Goal: Information Seeking & Learning: Learn about a topic

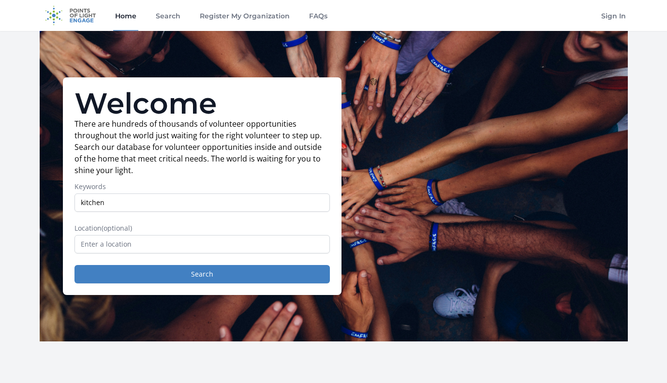
type input "kitchen"
click at [183, 236] on input "text" at bounding box center [201, 244] width 255 height 18
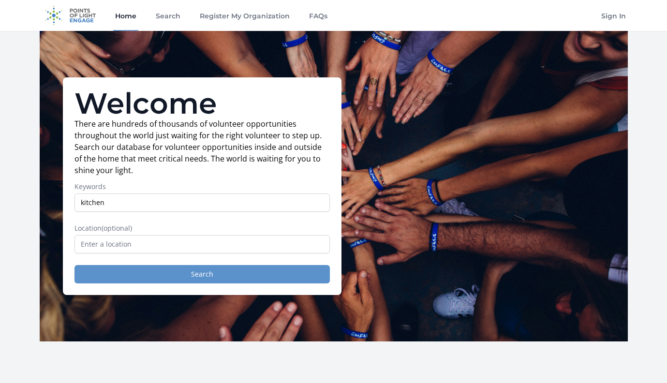
click at [193, 271] on button "Search" at bounding box center [201, 274] width 255 height 18
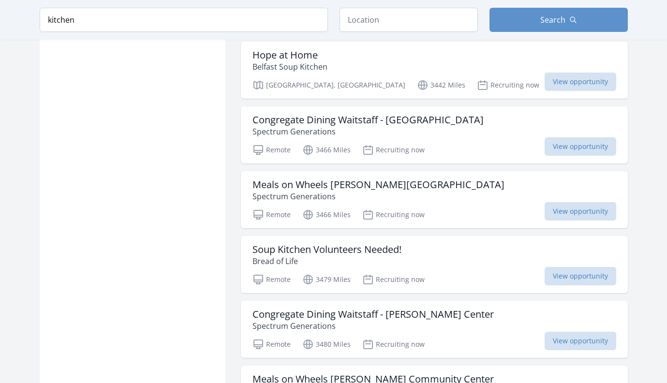
scroll to position [979, 0]
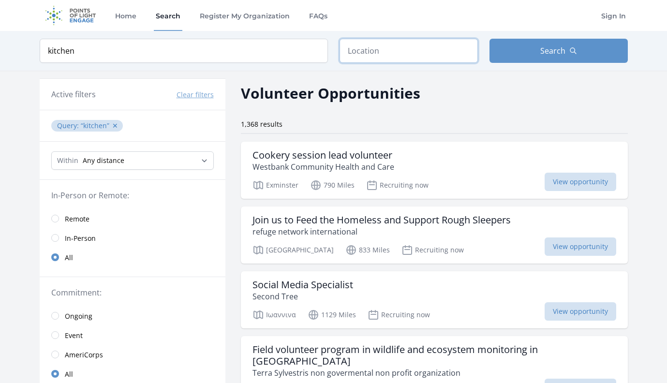
click at [358, 49] on input "text" at bounding box center [409, 51] width 138 height 24
type input "[GEOGRAPHIC_DATA]"
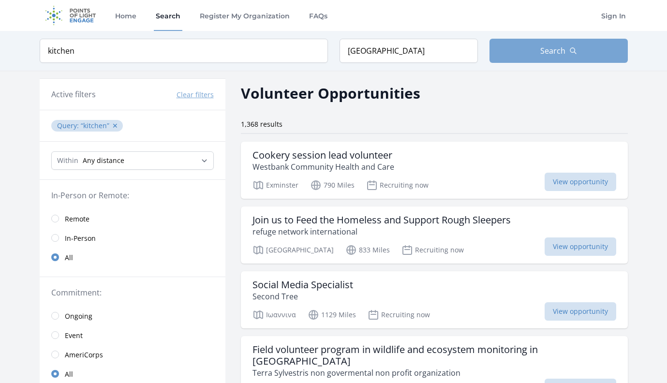
click at [524, 52] on button "Search" at bounding box center [558, 51] width 138 height 24
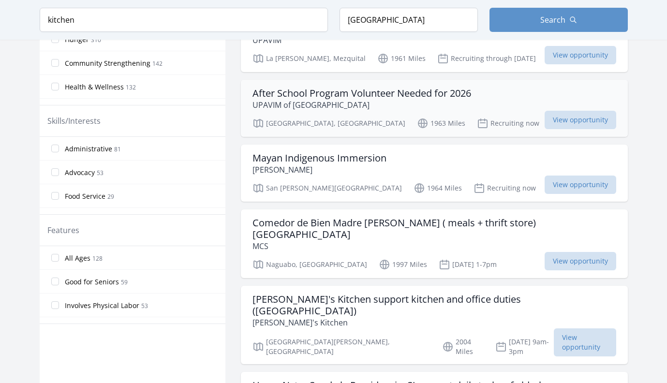
scroll to position [399, 0]
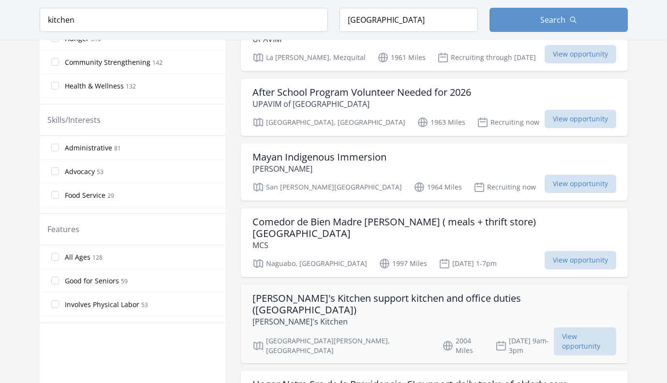
click at [318, 293] on h3 "[PERSON_NAME]'s Kitchen support kitchen and office duties ([GEOGRAPHIC_DATA])" at bounding box center [434, 304] width 364 height 23
